Goal: Task Accomplishment & Management: Manage account settings

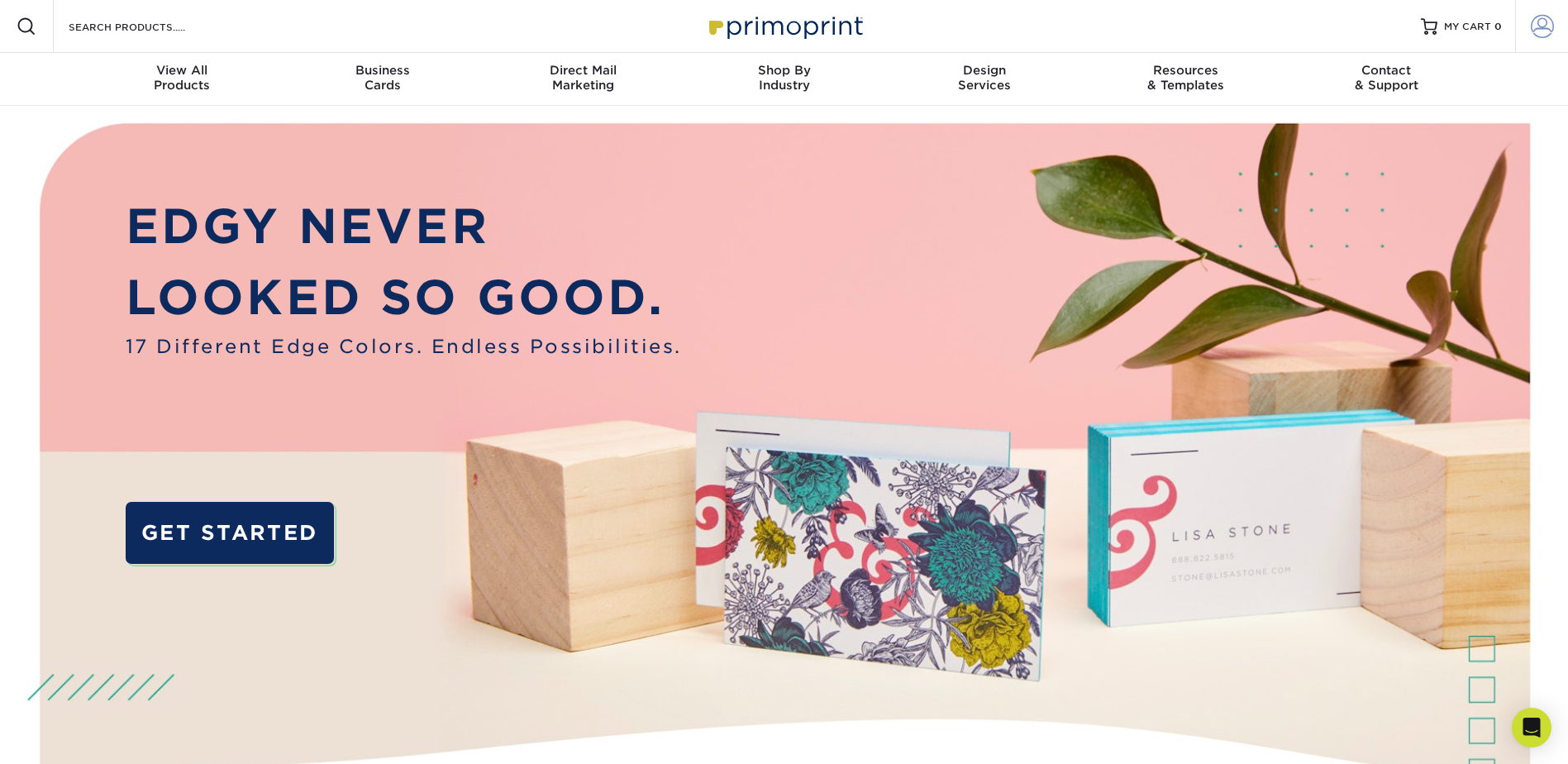
click at [1542, 35] on span at bounding box center [1543, 27] width 23 height 23
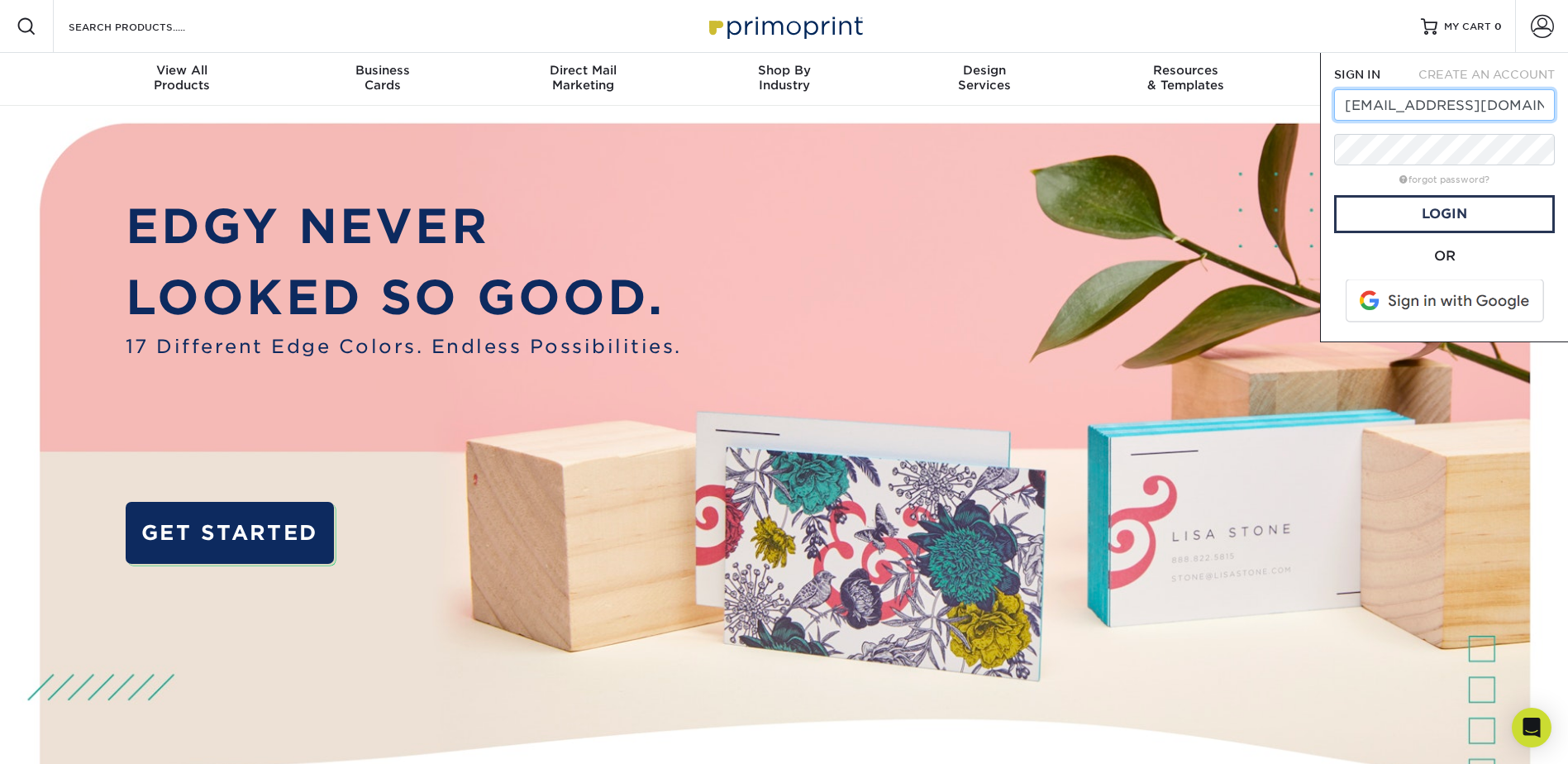
type input "[EMAIL_ADDRESS][DOMAIN_NAME]"
click at [1514, 237] on form "SIGN IN CREATE AN ACCOUNT [EMAIL_ADDRESS][DOMAIN_NAME] forgot password? All fie…" at bounding box center [1444, 197] width 220 height 262
click at [1466, 213] on link "Login" at bounding box center [1444, 215] width 220 height 38
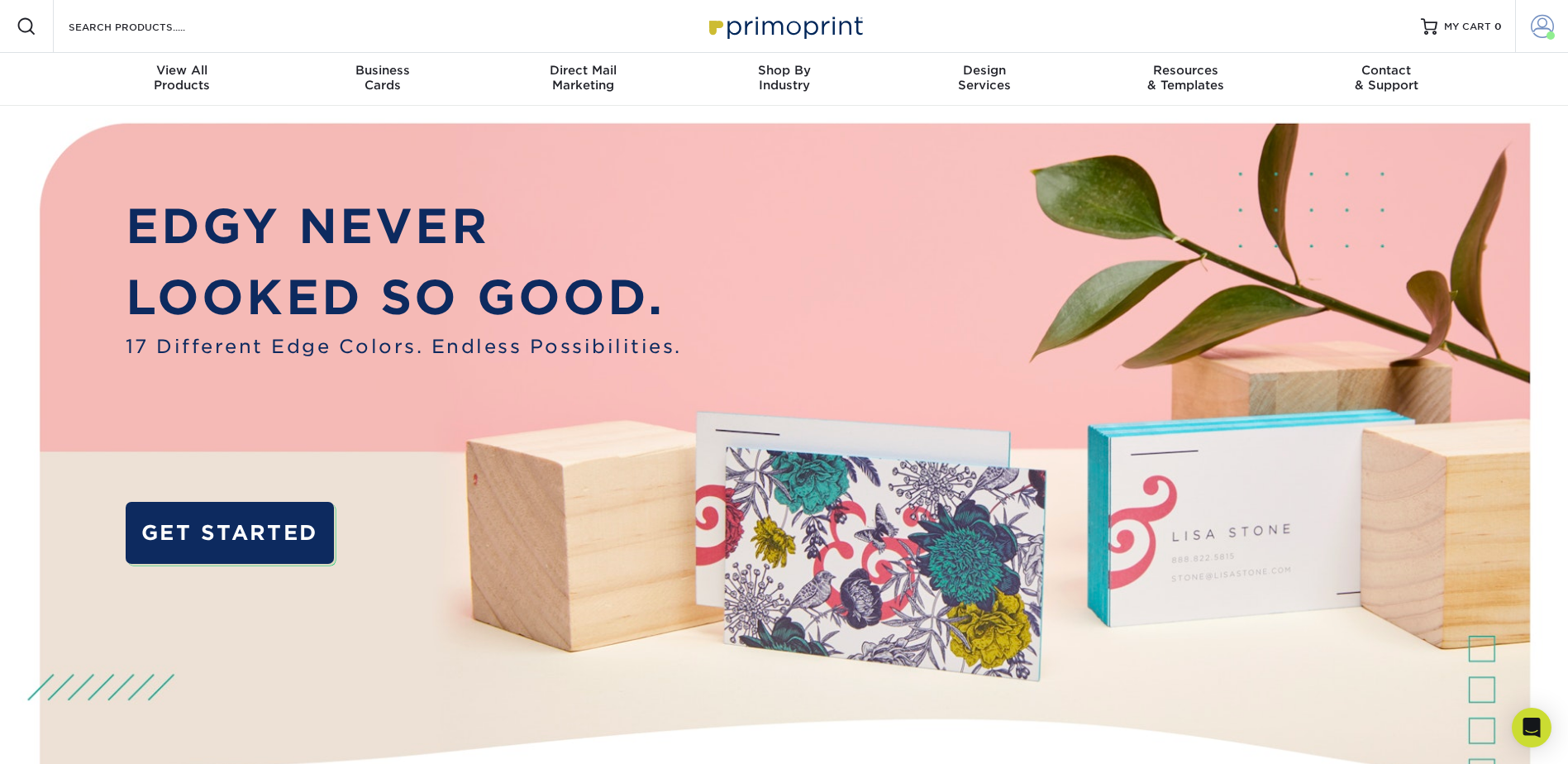
click at [1546, 22] on span at bounding box center [1543, 27] width 23 height 23
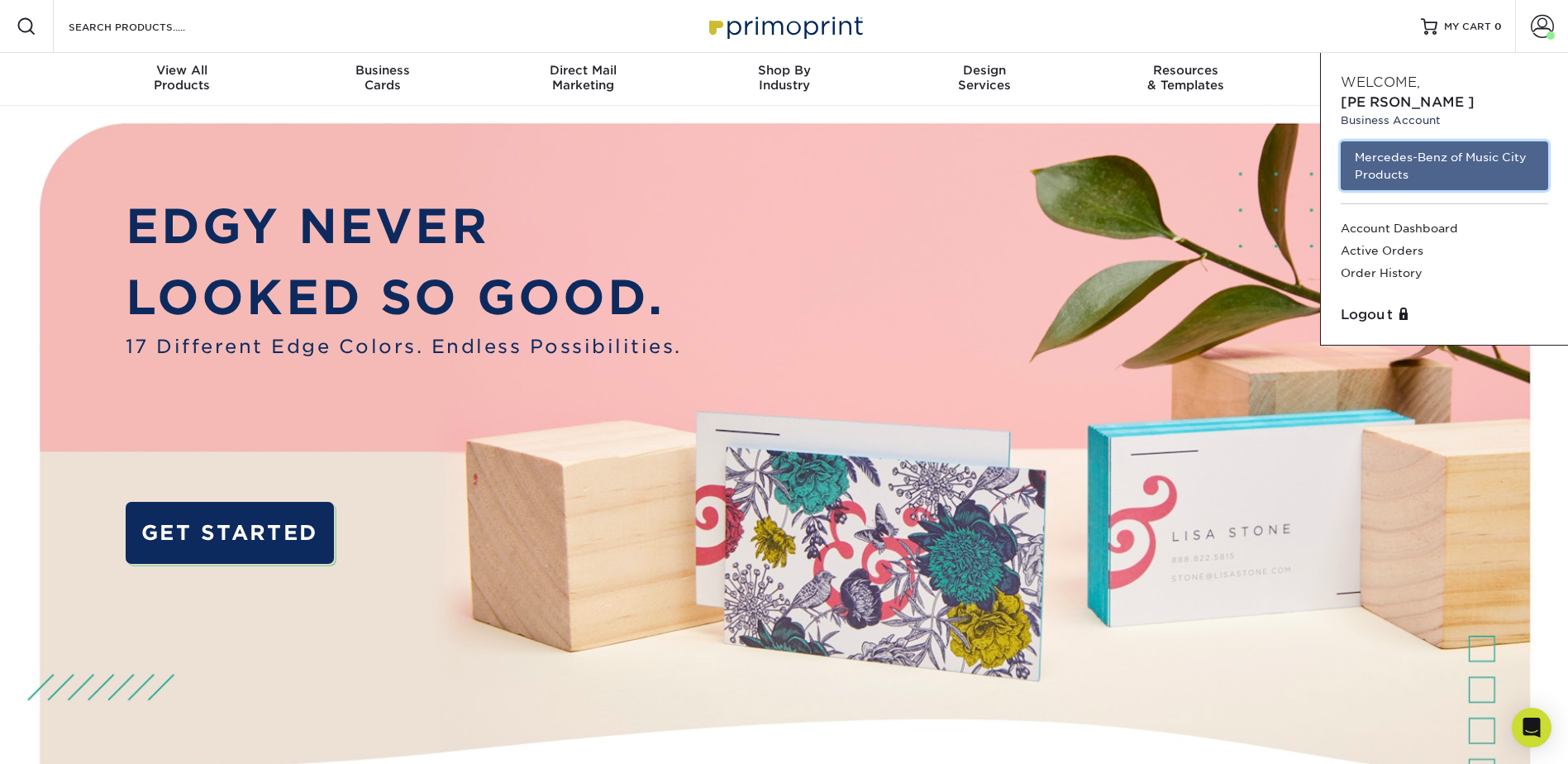
click at [1458, 146] on link "Mercedes-Benz of Music City Products" at bounding box center [1444, 165] width 208 height 48
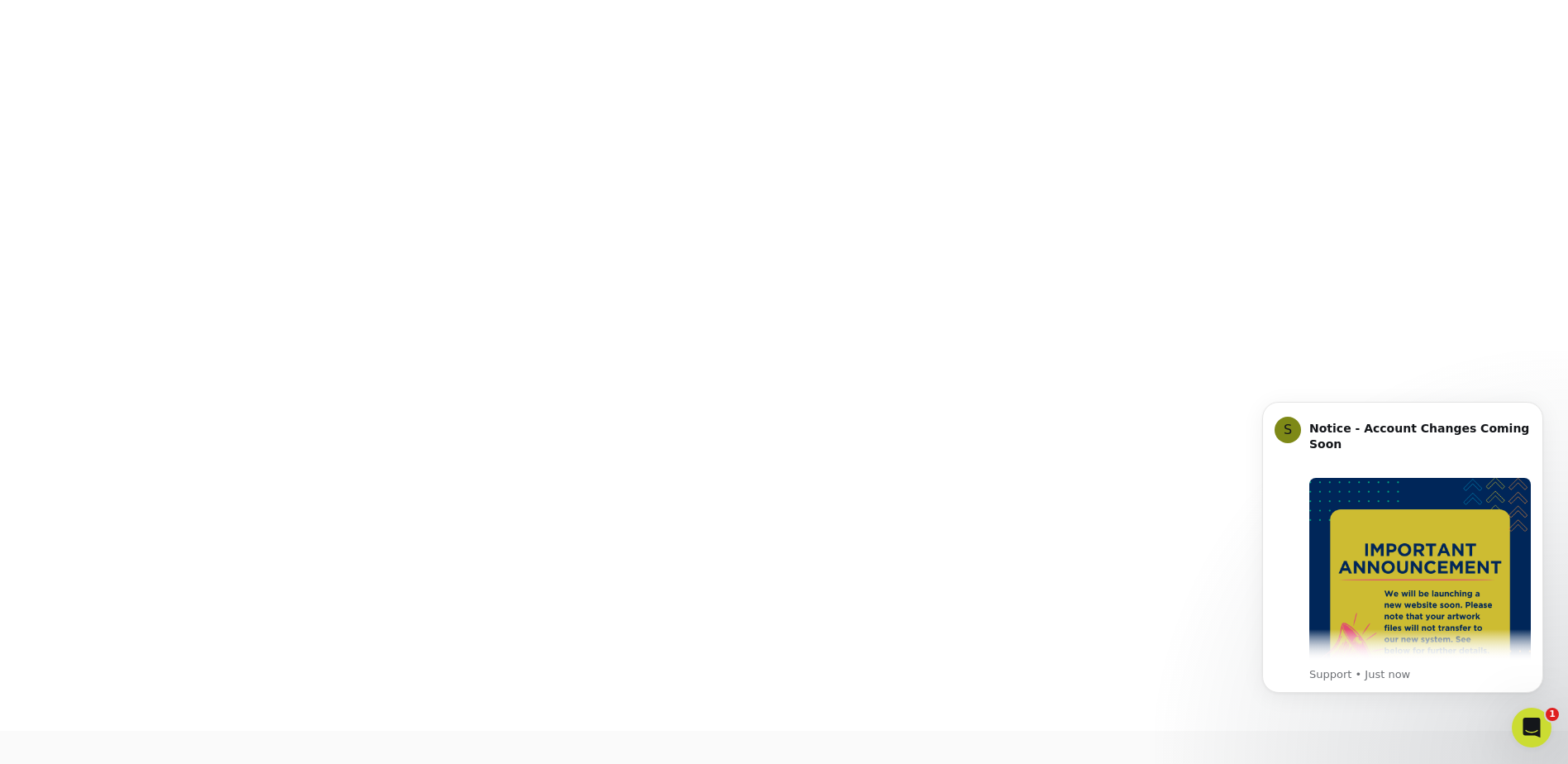
scroll to position [346, 0]
click at [1538, 408] on icon "Dismiss notification" at bounding box center [1539, 406] width 9 height 9
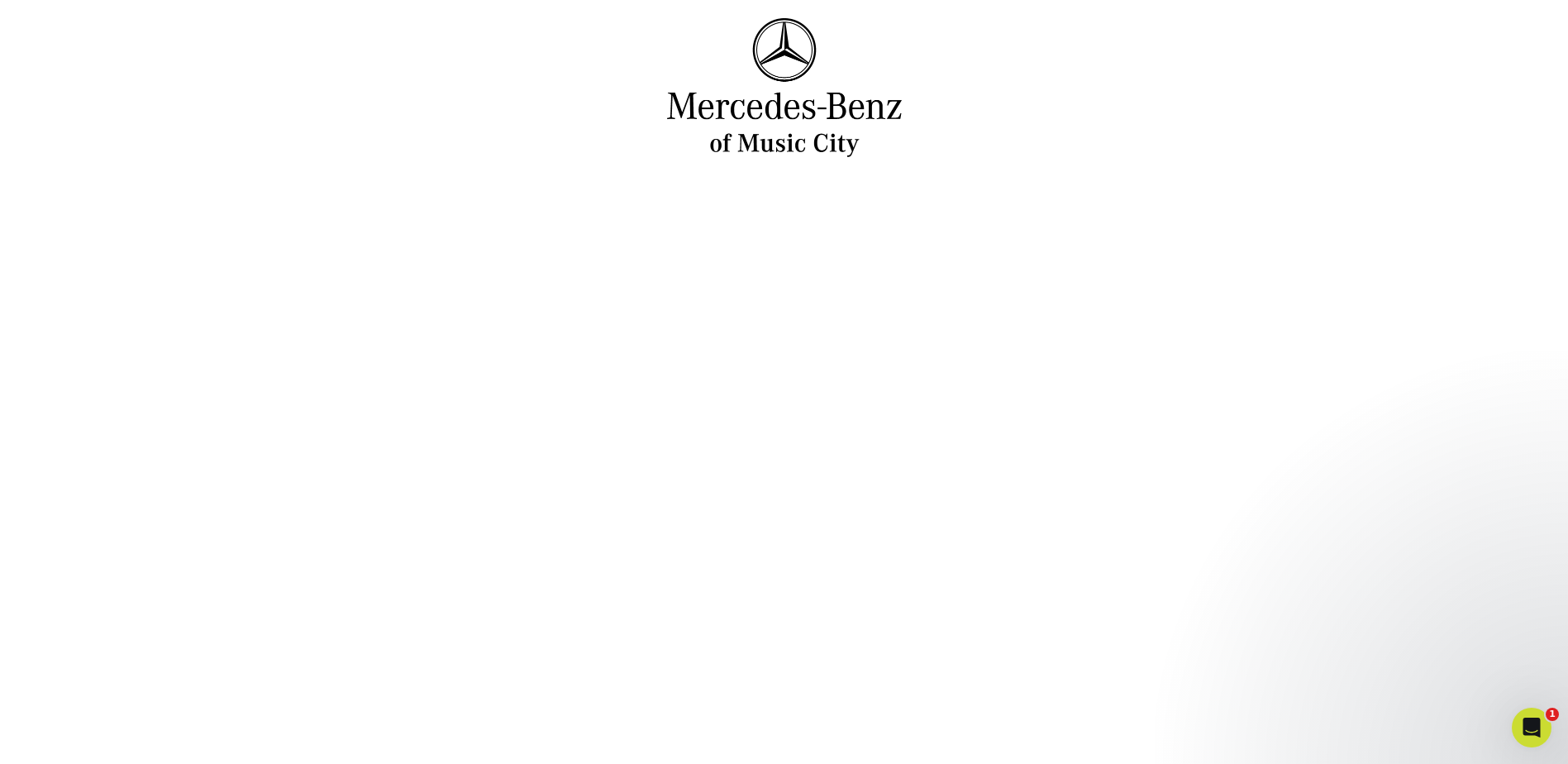
scroll to position [0, 0]
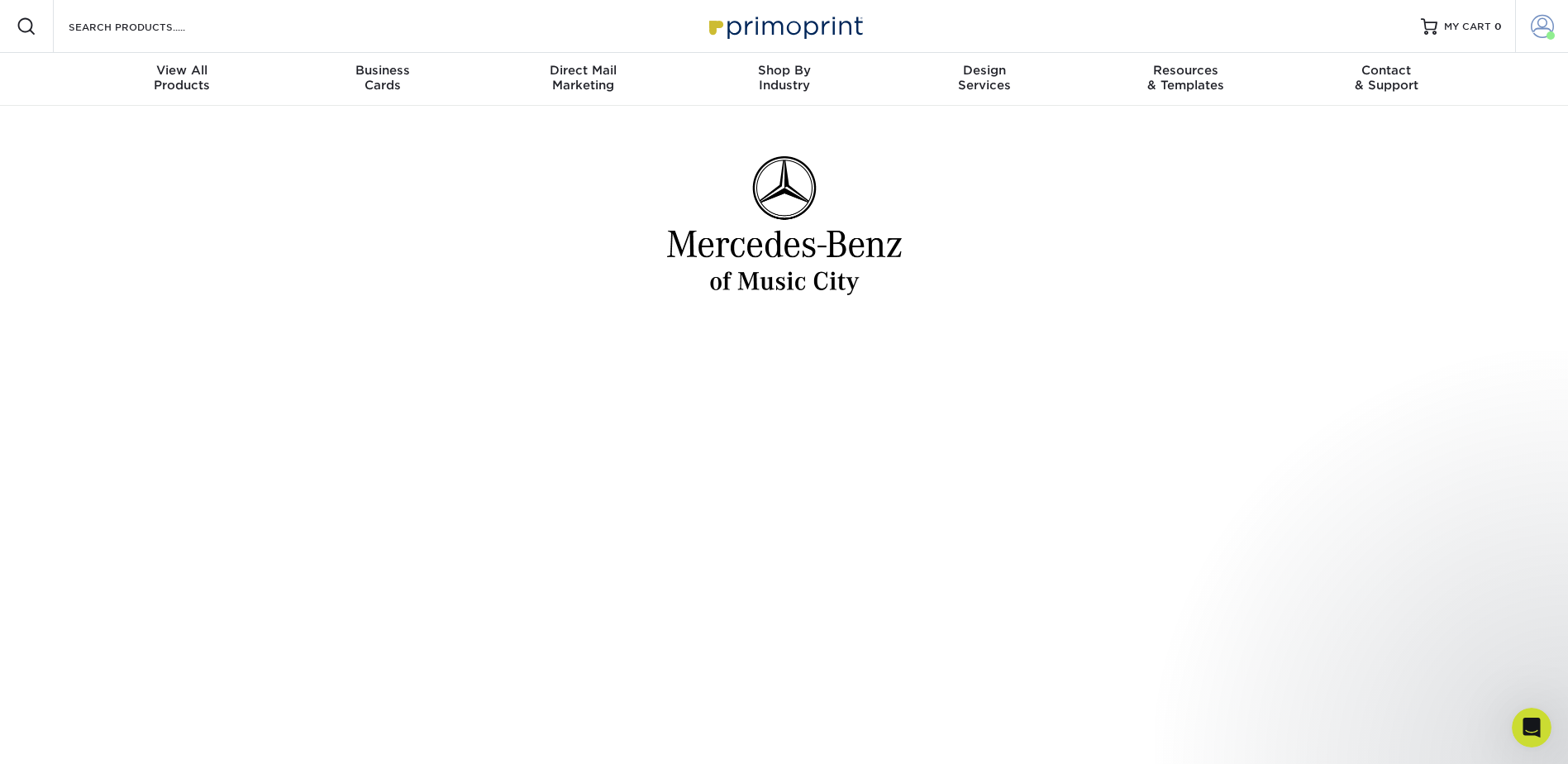
click at [1544, 28] on span at bounding box center [1543, 27] width 23 height 23
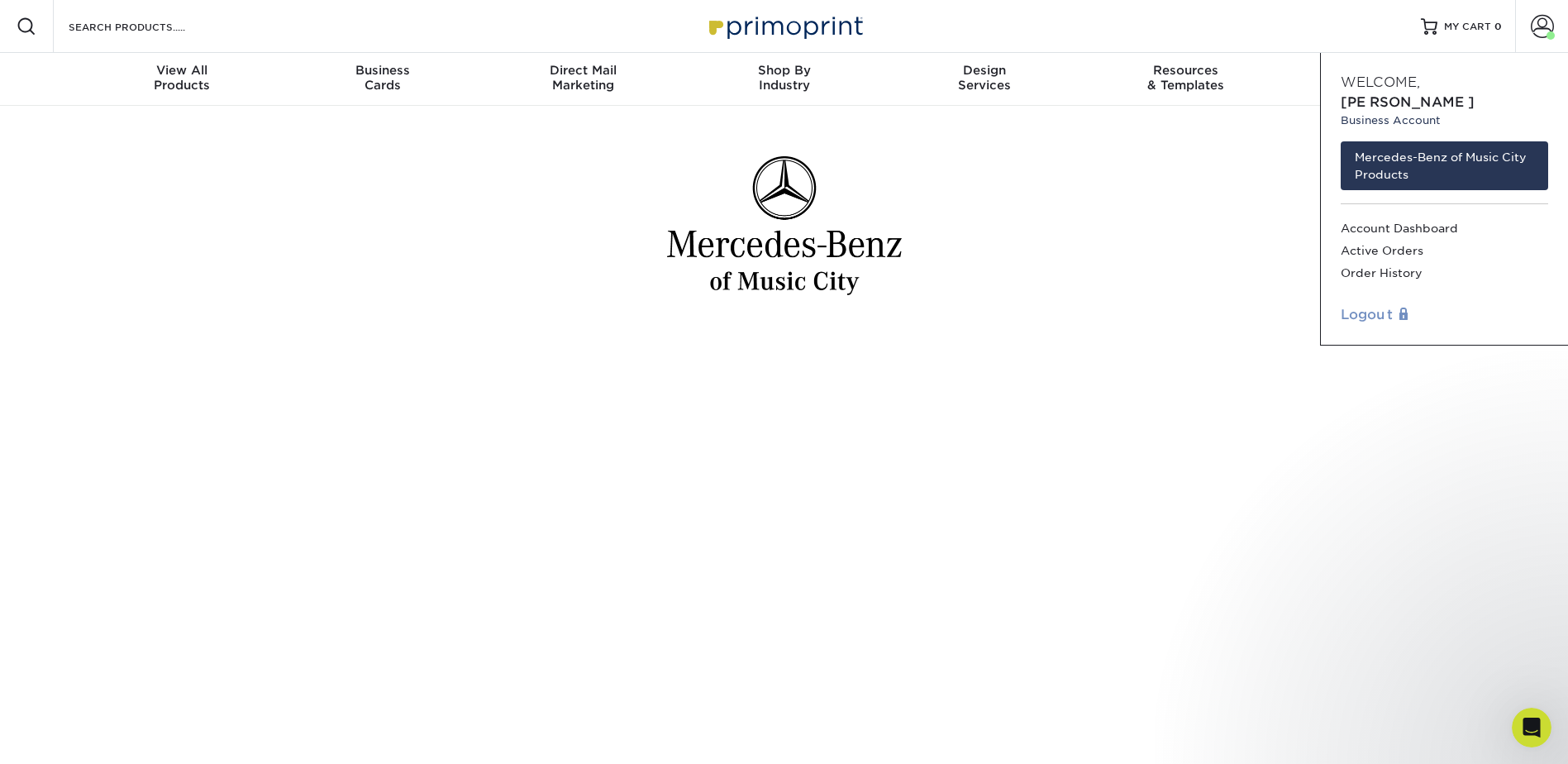
click at [1380, 305] on link "Logout" at bounding box center [1444, 315] width 208 height 20
